Goal: Task Accomplishment & Management: Manage account settings

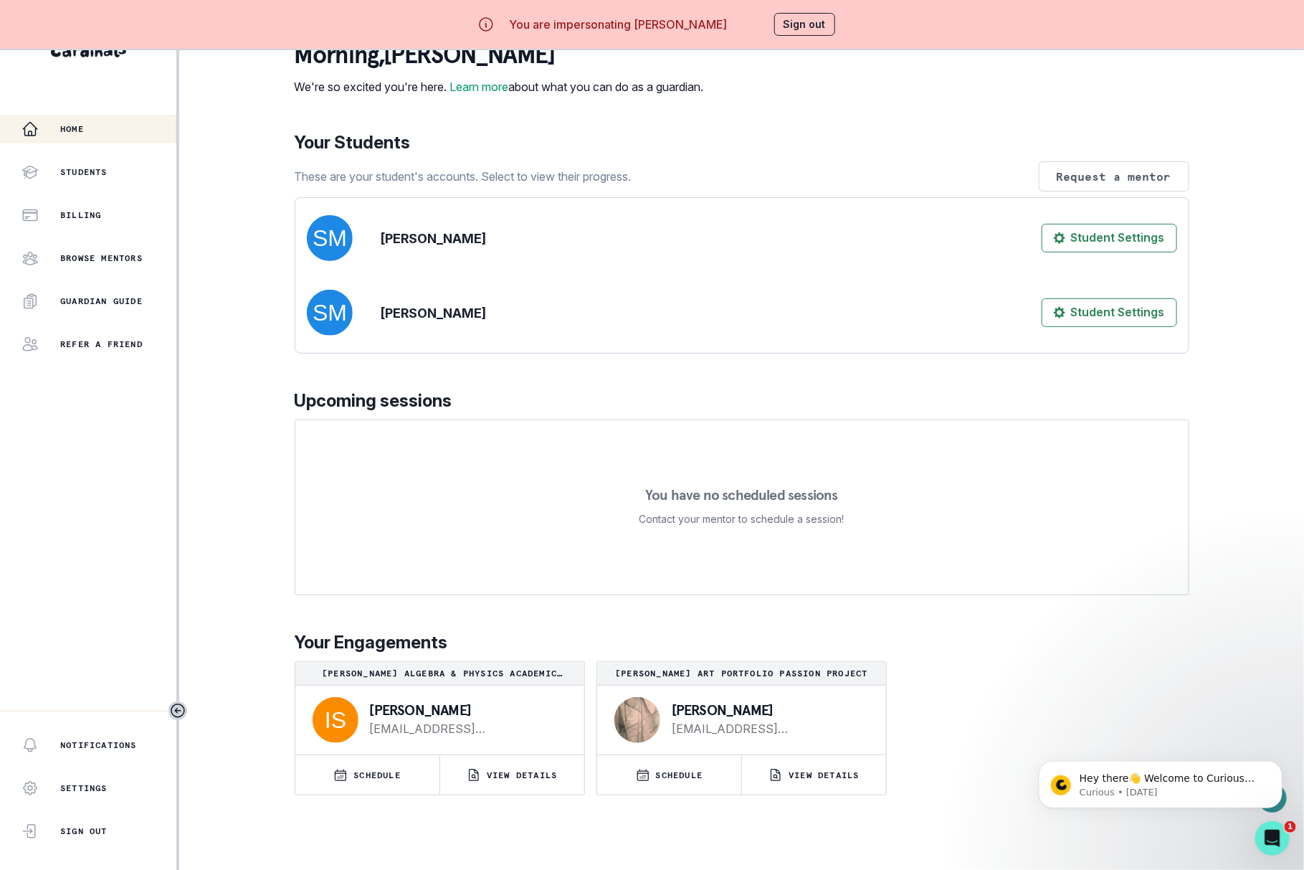
click at [439, 323] on p "[PERSON_NAME]" at bounding box center [433, 312] width 105 height 19
click at [394, 323] on p "[PERSON_NAME]" at bounding box center [433, 312] width 105 height 19
copy div "[PERSON_NAME] Student Settings"
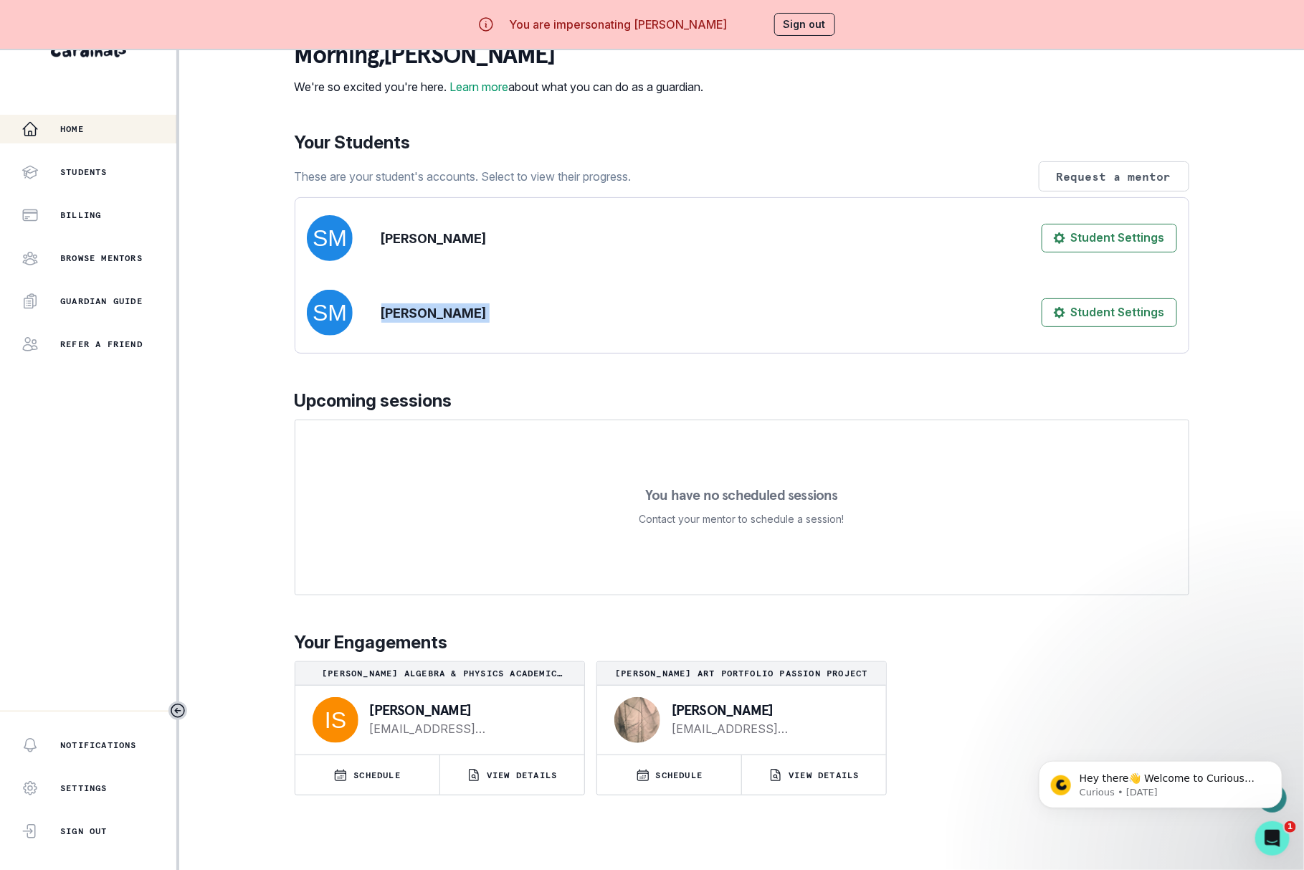
click at [784, 28] on button "Sign out" at bounding box center [804, 24] width 61 height 23
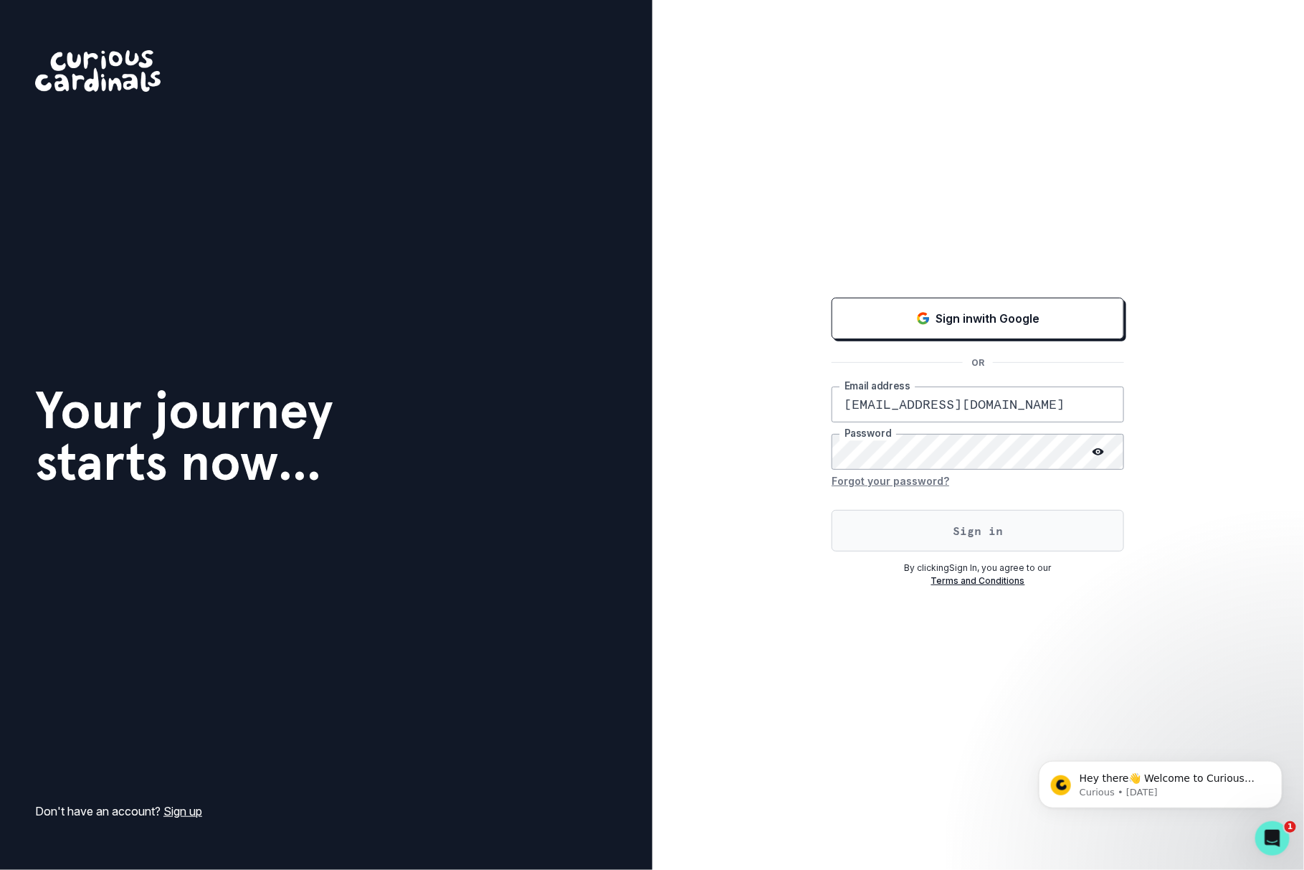
click at [903, 531] on button "Sign in" at bounding box center [978, 531] width 293 height 42
